Goal: Find specific page/section: Find specific page/section

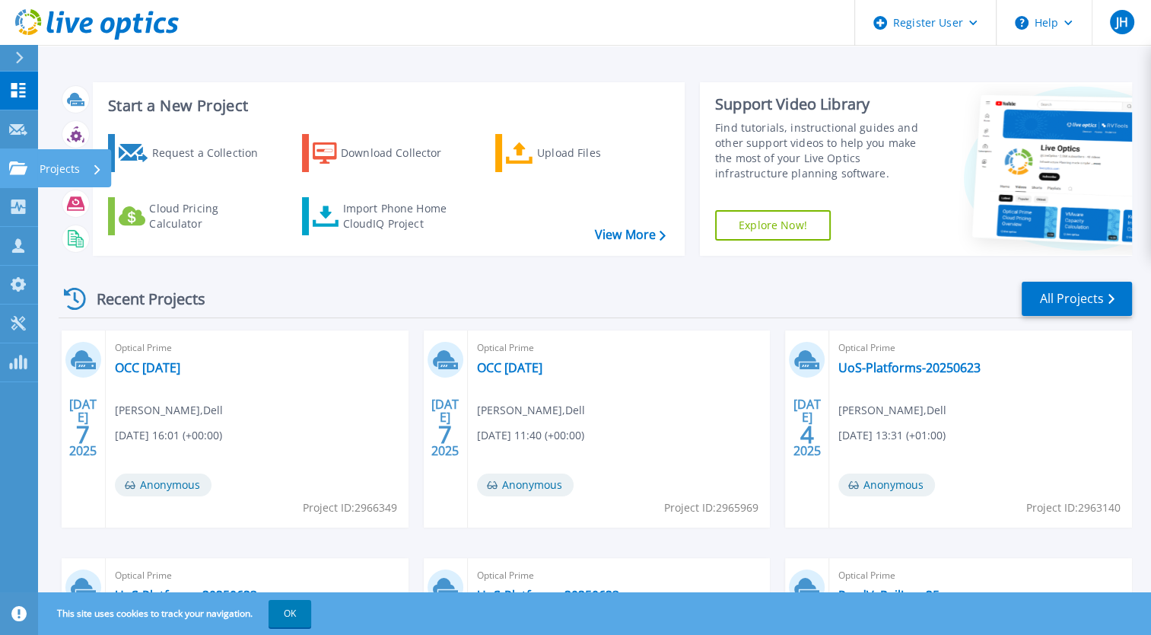
click at [20, 164] on icon at bounding box center [18, 167] width 18 height 13
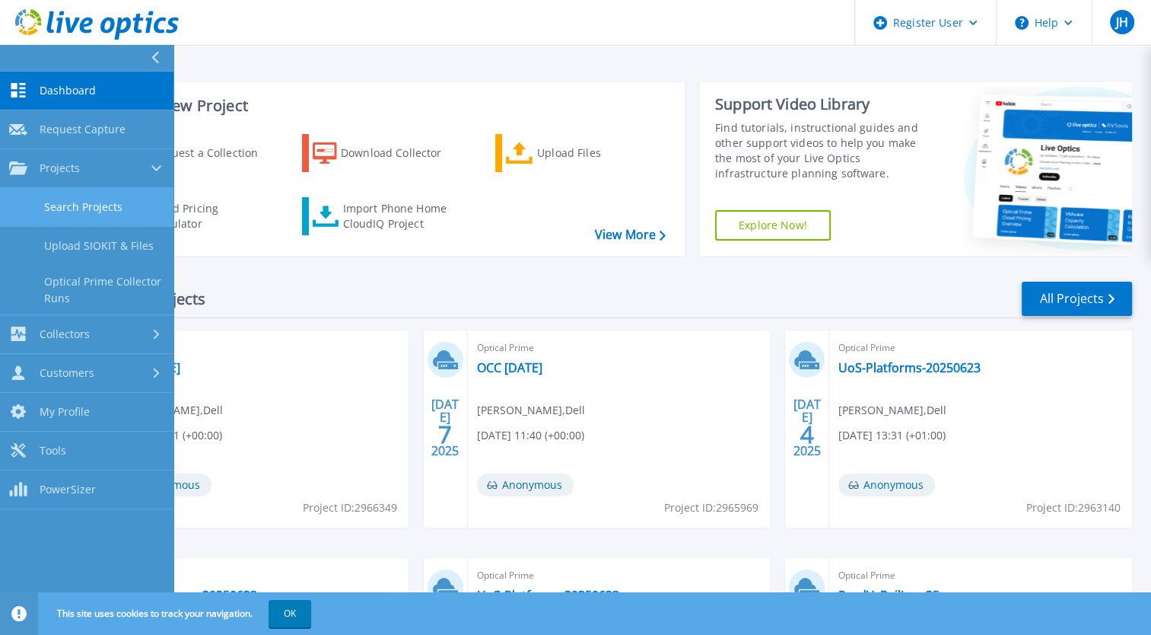
click at [84, 205] on link "Search Projects" at bounding box center [86, 207] width 173 height 39
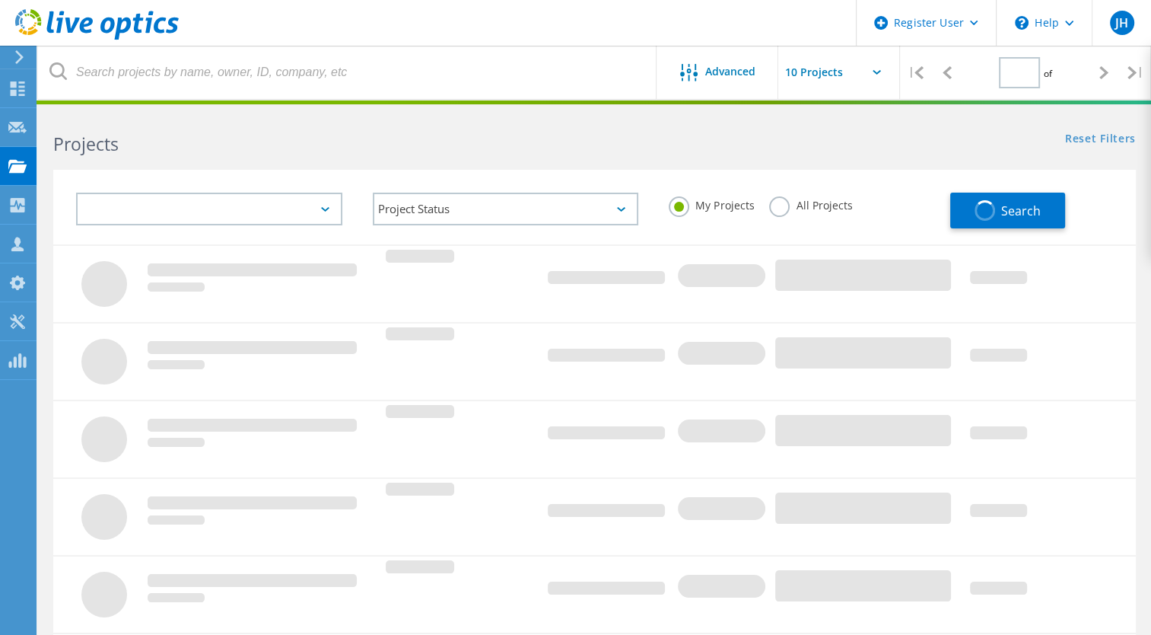
type input "1"
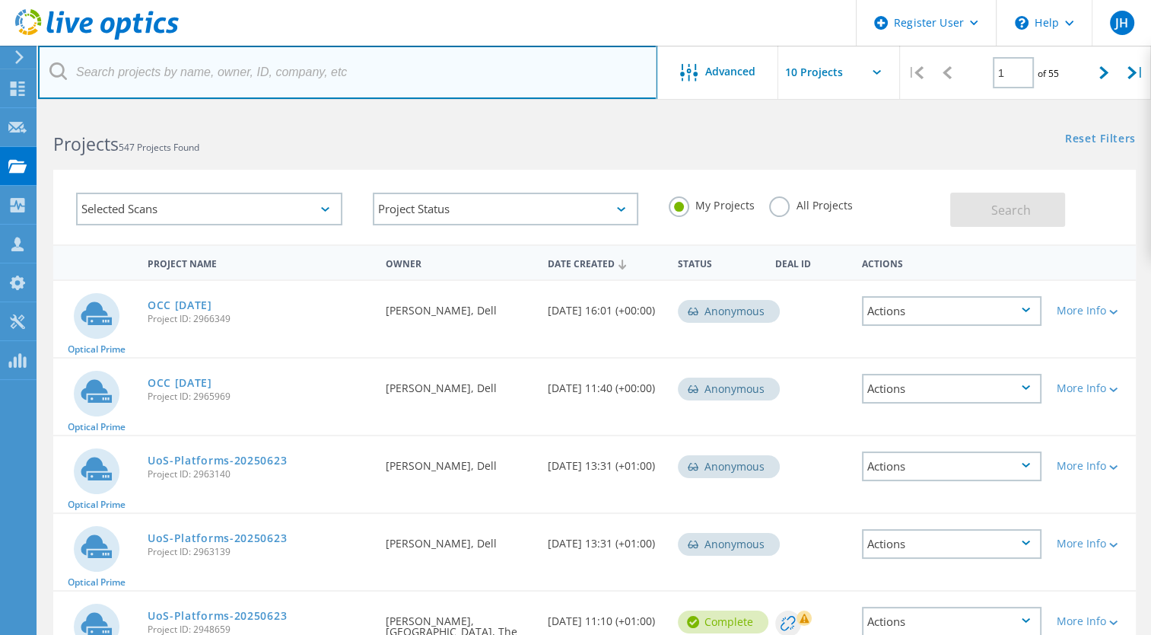
click at [233, 62] on input "text" at bounding box center [347, 72] width 619 height 53
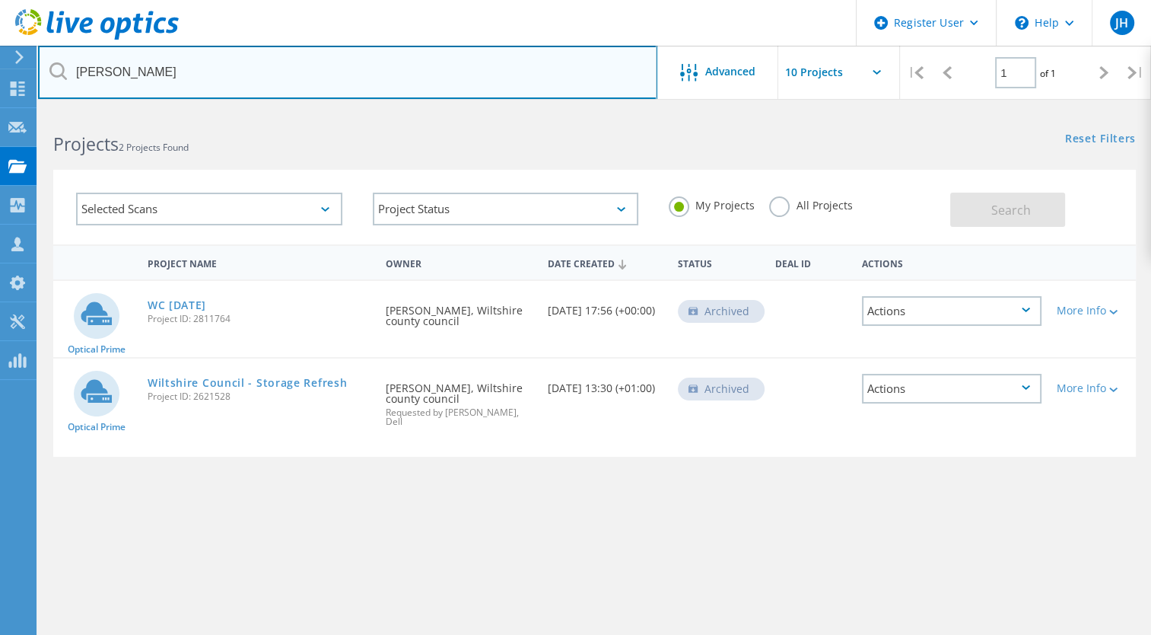
type input "[GEOGRAPHIC_DATA]"
